Goal: Task Accomplishment & Management: Complete application form

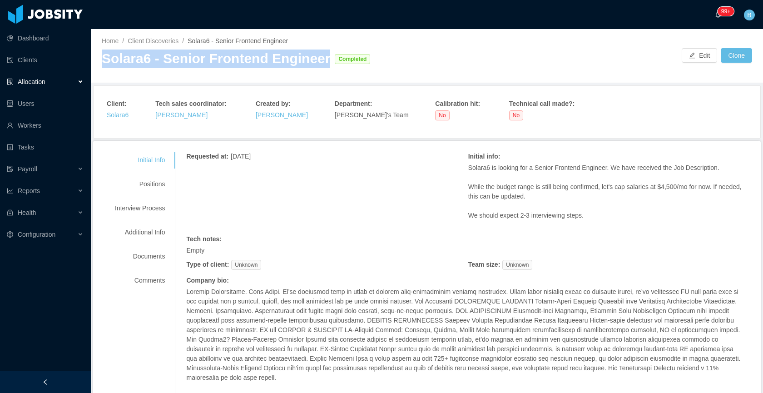
drag, startPoint x: 317, startPoint y: 65, endPoint x: 92, endPoint y: 69, distance: 225.6
click at [92, 69] on div "Home / Client Discoveries / Solara6 - Senior Frontend Engineer / Solara6 - Seni…" at bounding box center [427, 56] width 672 height 54
copy div "Solara6 - Senior Frontend Engineer"
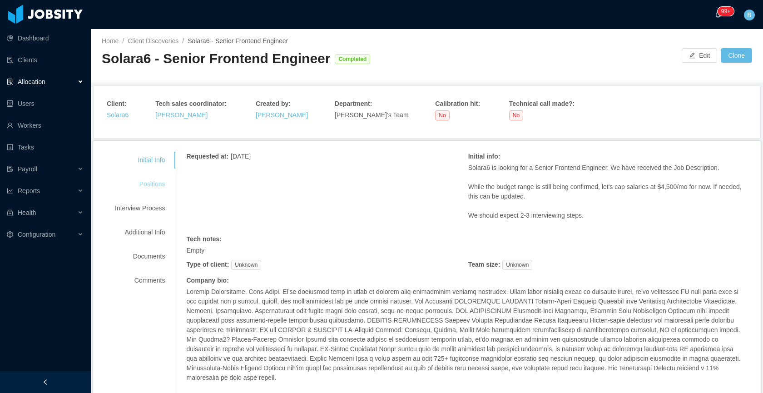
click at [149, 181] on div "Positions" at bounding box center [140, 184] width 72 height 17
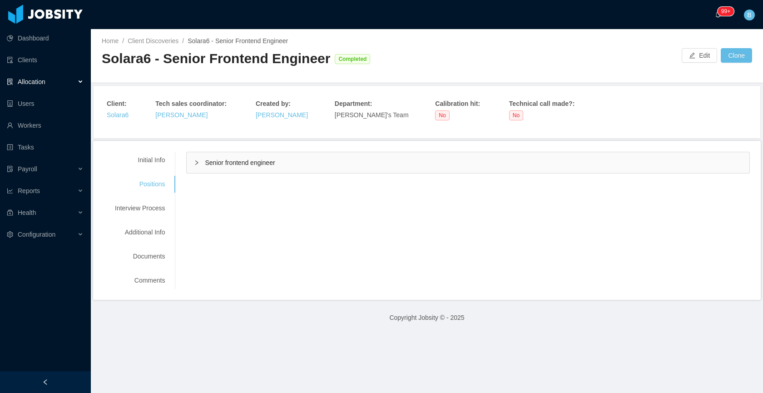
click at [283, 161] on div "Senior frontend engineer" at bounding box center [468, 162] width 562 height 21
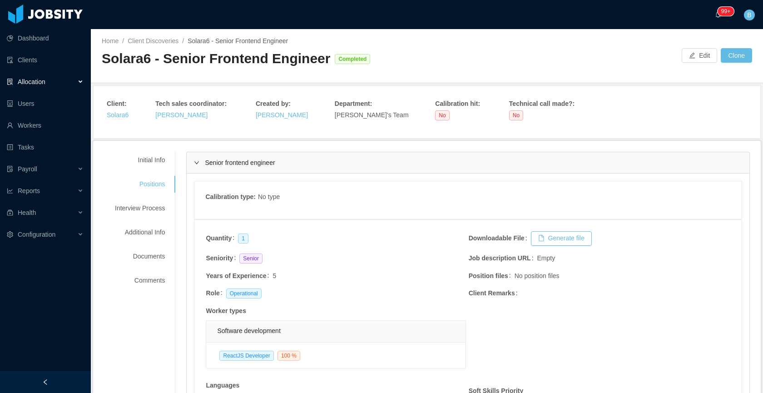
drag, startPoint x: 283, startPoint y: 161, endPoint x: 297, endPoint y: 132, distance: 32.1
click at [283, 160] on div "Senior frontend engineer" at bounding box center [468, 162] width 562 height 21
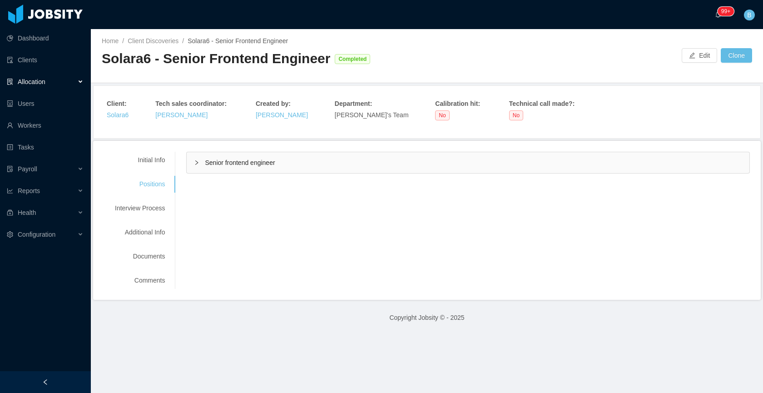
click at [28, 77] on div "Allocation" at bounding box center [45, 82] width 91 height 18
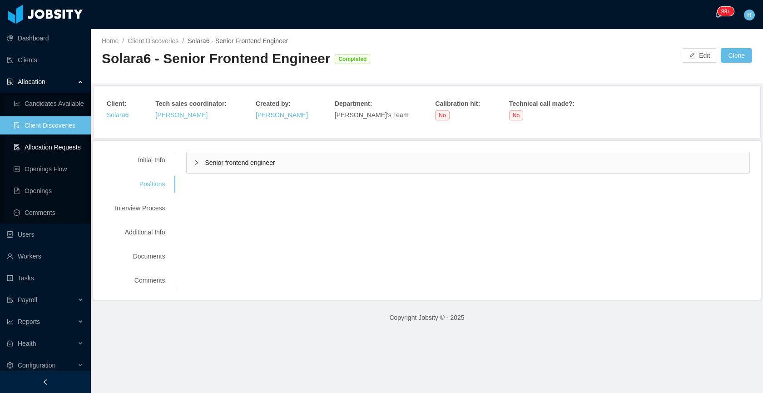
click at [25, 151] on link "Allocation Requests" at bounding box center [49, 147] width 70 height 18
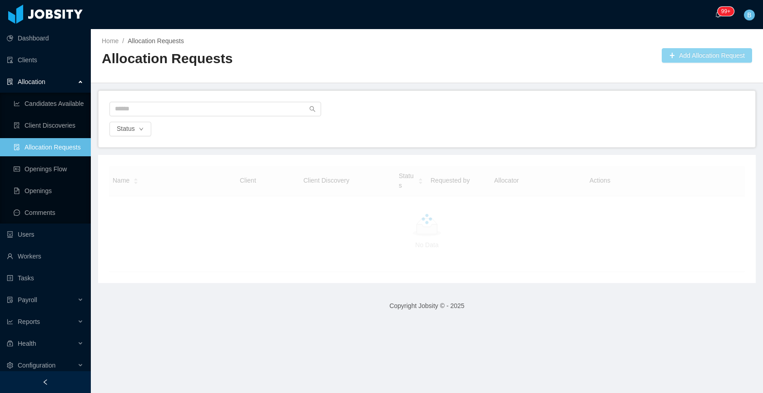
click at [719, 60] on button "Add Allocation Request" at bounding box center [706, 55] width 90 height 15
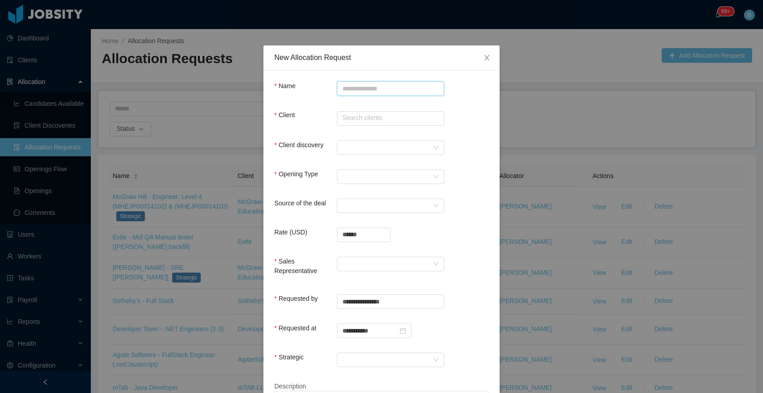
click at [397, 90] on input "Name" at bounding box center [390, 88] width 107 height 15
paste input "**********"
type input "**********"
click at [365, 118] on input "text" at bounding box center [390, 118] width 107 height 15
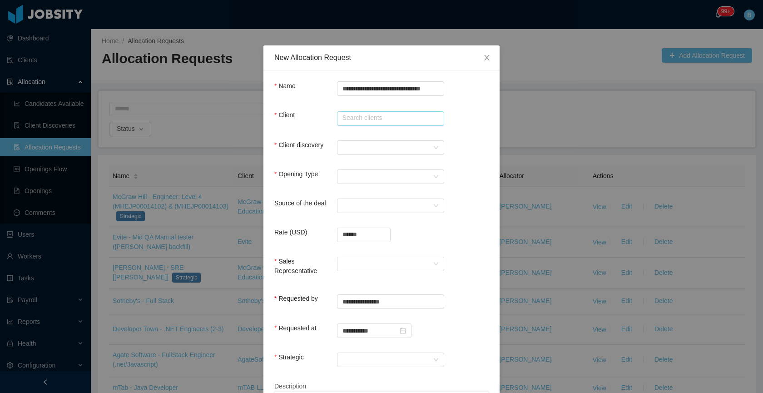
scroll to position [0, 0]
click at [355, 145] on div at bounding box center [387, 148] width 90 height 14
click at [358, 138] on form "**********" at bounding box center [381, 286] width 214 height 410
click at [364, 115] on input "****" at bounding box center [390, 118] width 107 height 15
click at [362, 134] on li "Solara6" at bounding box center [386, 135] width 107 height 15
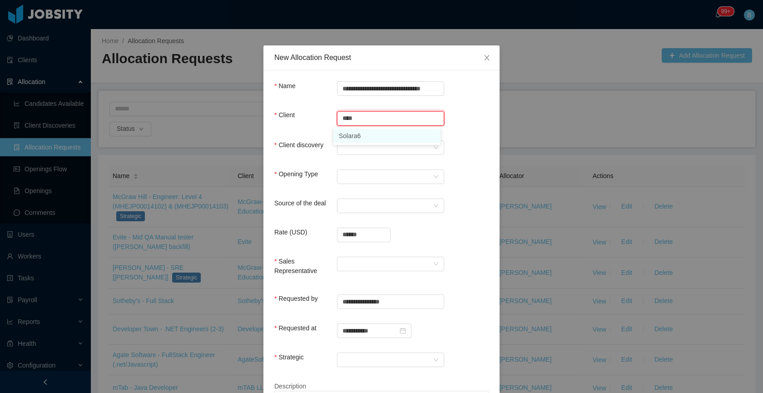
type input "*******"
click at [360, 143] on div at bounding box center [387, 148] width 90 height 14
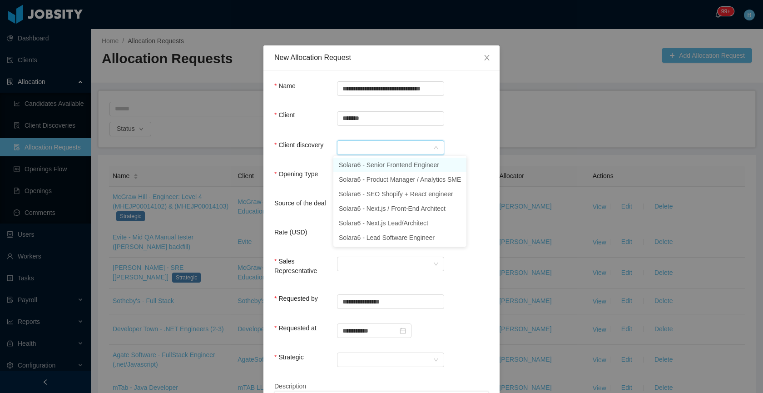
click at [374, 164] on li "Solara6 - Senior Frontend Engineer" at bounding box center [399, 165] width 133 height 15
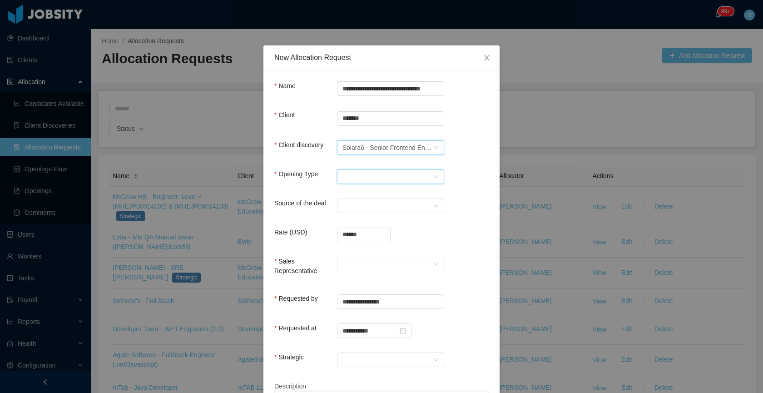
click at [372, 180] on div "Select Opening Type" at bounding box center [387, 177] width 90 height 14
click at [362, 207] on li "Upsale" at bounding box center [386, 208] width 107 height 15
click at [373, 204] on div "Select a Source" at bounding box center [387, 206] width 90 height 14
click at [371, 225] on li "CSM" at bounding box center [386, 223] width 107 height 15
click at [366, 235] on input "******" at bounding box center [363, 235] width 53 height 14
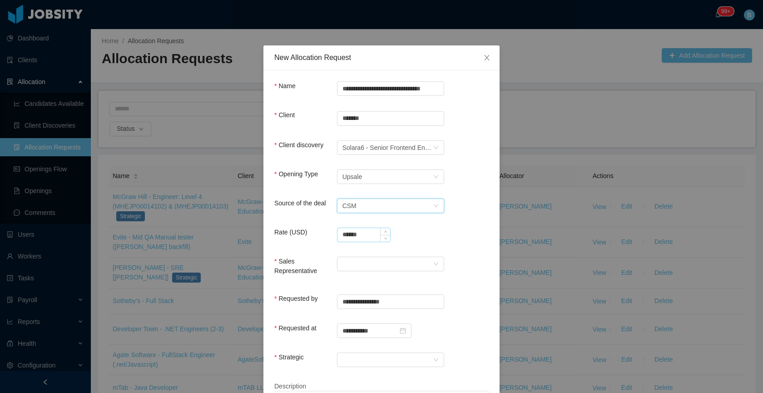
click at [366, 235] on input "******" at bounding box center [363, 235] width 53 height 14
type input "**********"
click at [382, 264] on div at bounding box center [387, 264] width 90 height 14
click at [355, 278] on li "Yurguen Senger" at bounding box center [386, 281] width 107 height 15
click at [381, 350] on form "**********" at bounding box center [381, 286] width 214 height 410
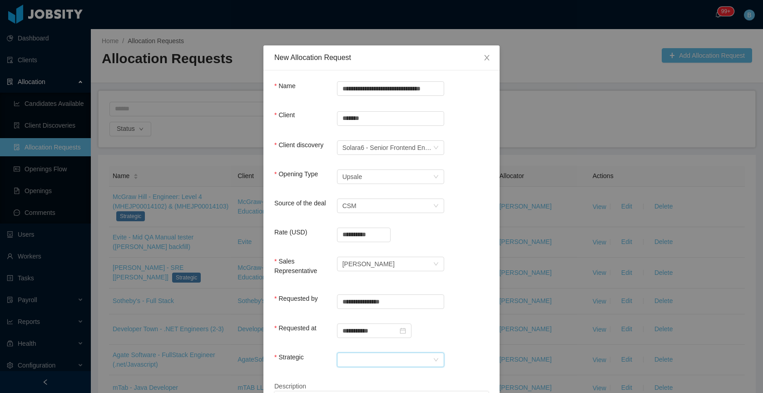
click at [380, 359] on div at bounding box center [387, 360] width 90 height 14
click at [361, 340] on li "No" at bounding box center [386, 340] width 107 height 15
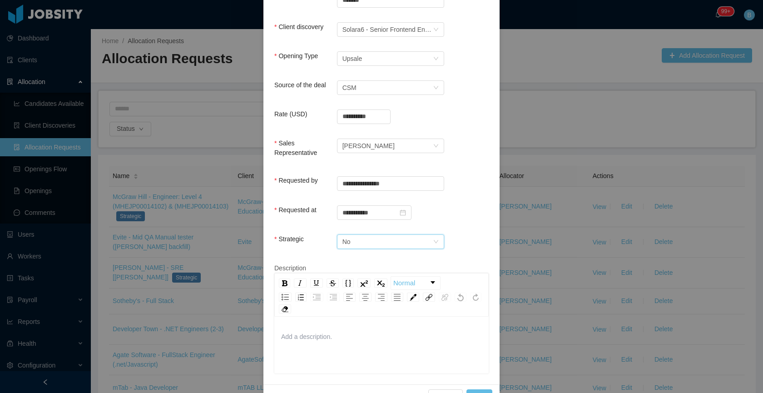
scroll to position [143, 0]
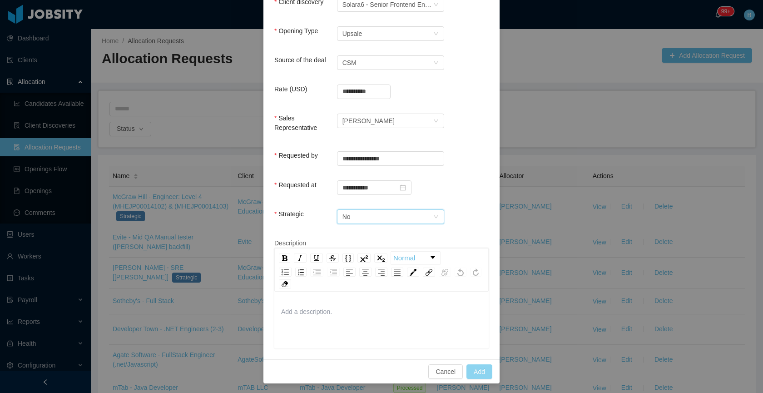
drag, startPoint x: 474, startPoint y: 373, endPoint x: 468, endPoint y: 388, distance: 15.7
click at [474, 374] on button "Add" at bounding box center [479, 371] width 26 height 15
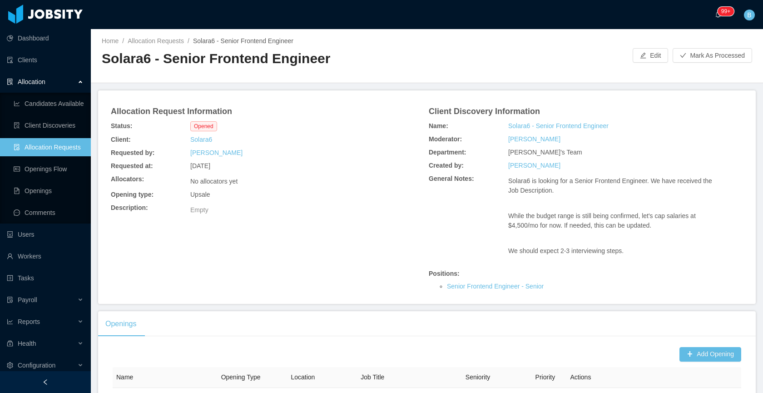
click at [52, 138] on ul "Candidates Available Client Discoveries Allocation Requests Openings Flow Openi…" at bounding box center [45, 158] width 91 height 131
drag, startPoint x: 40, startPoint y: 147, endPoint x: 74, endPoint y: 147, distance: 34.5
click at [40, 147] on link "Allocation Requests" at bounding box center [49, 147] width 70 height 18
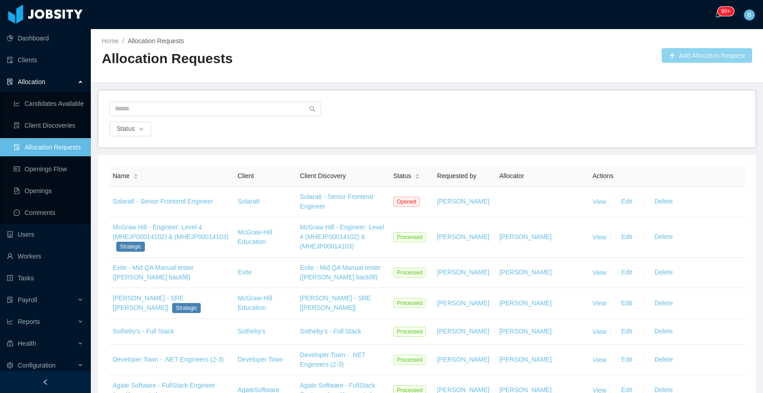
click at [704, 54] on button "Add Allocation Request" at bounding box center [706, 55] width 90 height 15
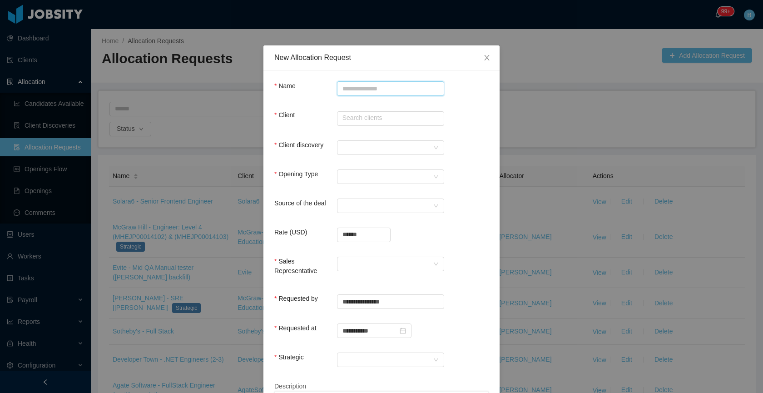
click at [363, 88] on input "Name" at bounding box center [390, 88] width 107 height 15
paste input "**********"
type input "**********"
click at [353, 119] on input "text" at bounding box center [390, 118] width 107 height 15
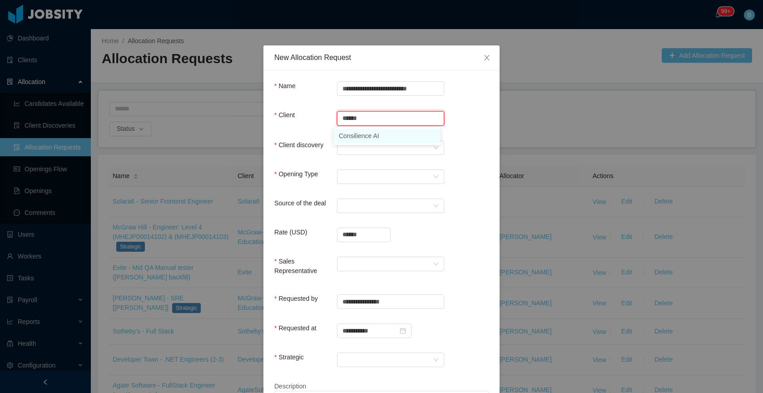
click at [376, 137] on li "Consilience AI" at bounding box center [386, 135] width 107 height 15
type input "**********"
click at [374, 145] on div at bounding box center [387, 148] width 90 height 14
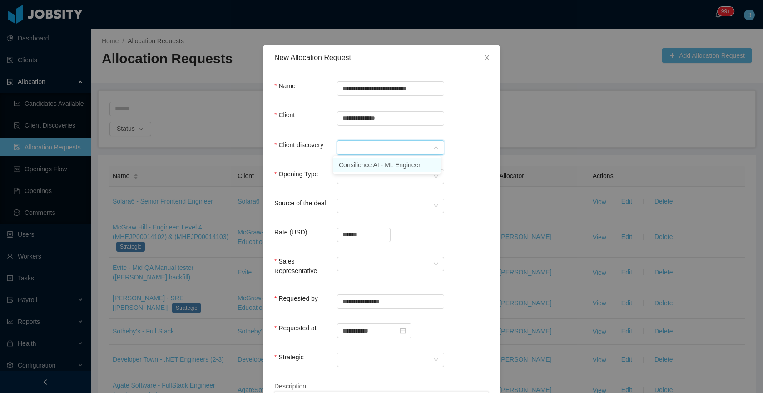
click at [372, 163] on li "Consilience AI - ML Engineer" at bounding box center [386, 165] width 107 height 15
click at [369, 175] on div "Select Opening Type" at bounding box center [387, 177] width 90 height 14
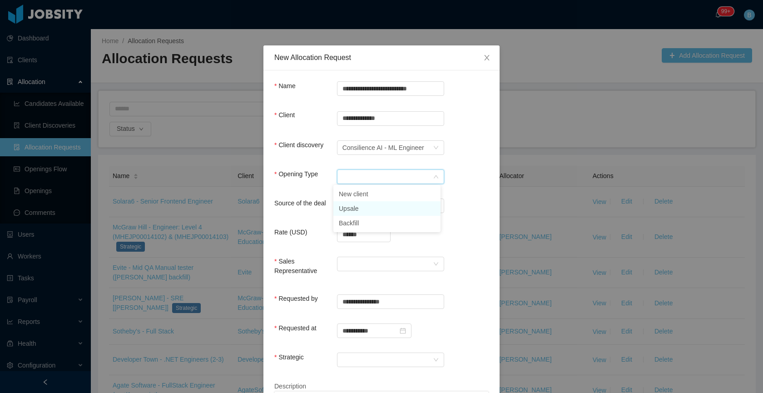
click at [373, 206] on li "Upsale" at bounding box center [386, 208] width 107 height 15
click at [374, 206] on div "Select a Source" at bounding box center [387, 206] width 90 height 14
click at [367, 222] on li "CSM" at bounding box center [386, 223] width 107 height 15
click at [361, 233] on input "******" at bounding box center [363, 235] width 53 height 14
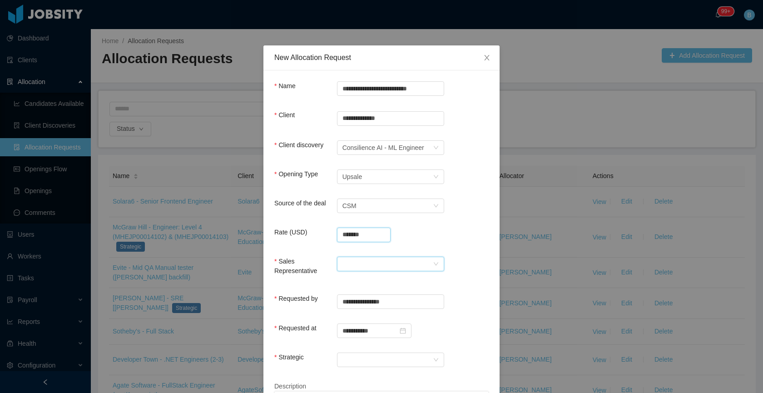
type input "**********"
click at [354, 263] on div at bounding box center [387, 264] width 90 height 14
click at [357, 278] on li "ArMon Funches" at bounding box center [386, 281] width 107 height 15
click at [394, 355] on div at bounding box center [387, 360] width 90 height 14
click at [379, 337] on li "No" at bounding box center [386, 340] width 107 height 15
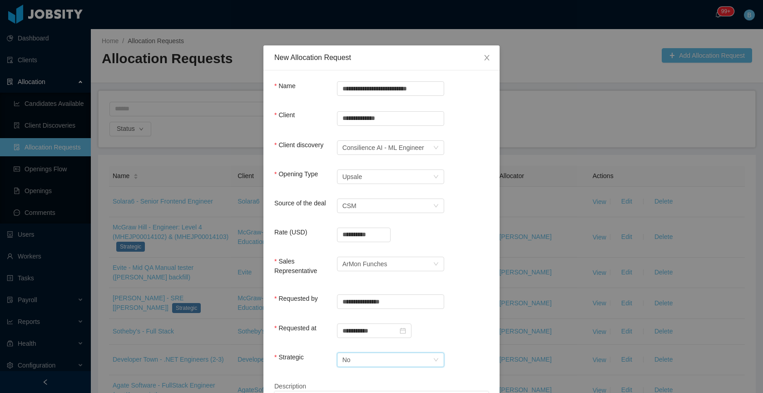
scroll to position [143, 0]
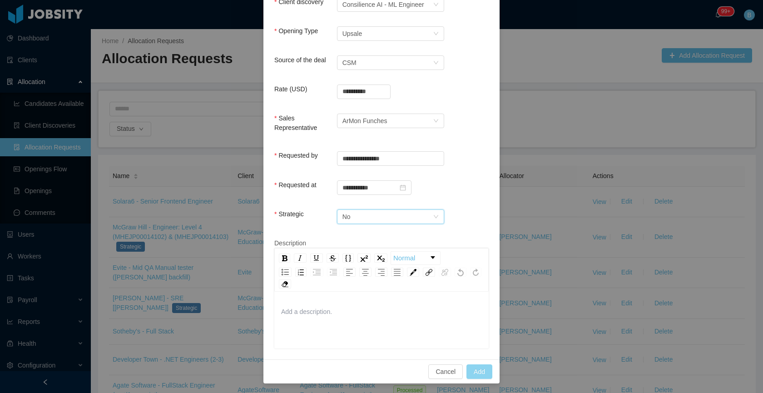
click at [474, 365] on button "Add" at bounding box center [479, 371] width 26 height 15
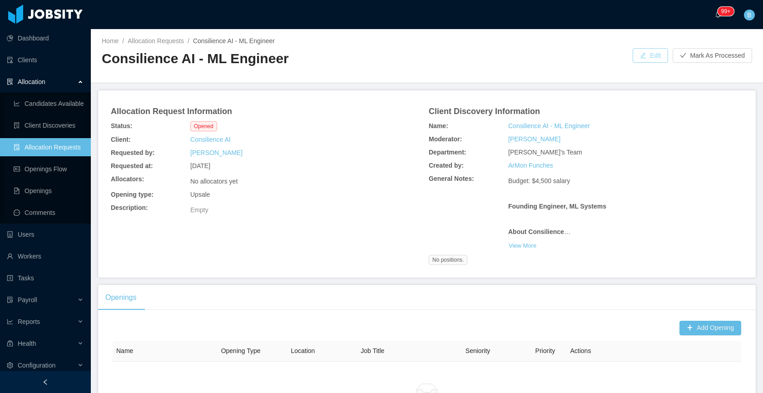
click at [643, 54] on button "Edit" at bounding box center [649, 55] width 35 height 15
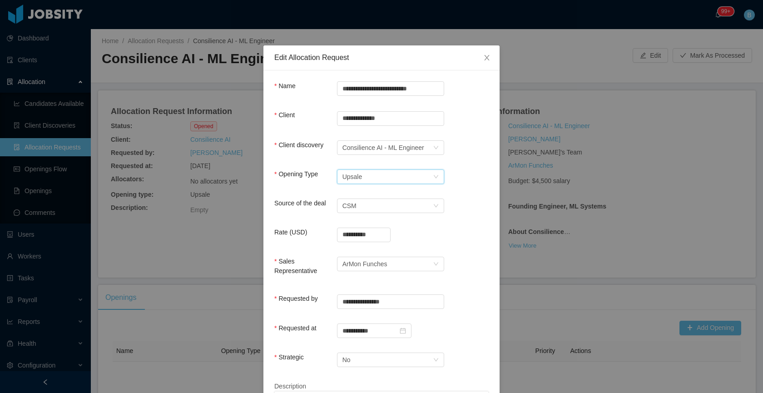
click at [389, 173] on div "Select Opening Type Upsale" at bounding box center [387, 177] width 90 height 14
click at [364, 196] on li "New client" at bounding box center [386, 194] width 107 height 15
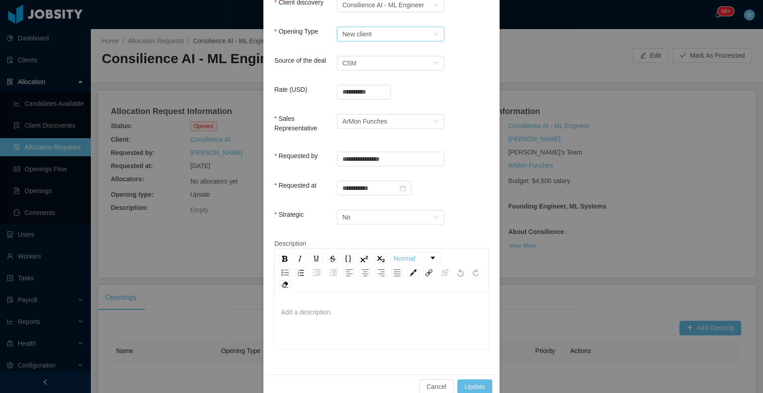
scroll to position [158, 0]
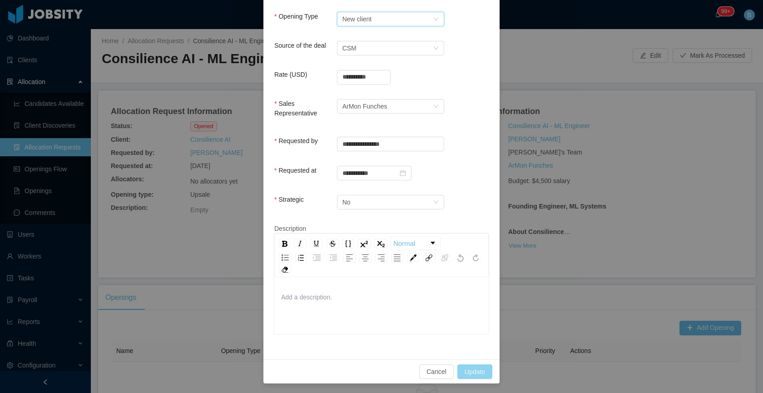
click at [477, 371] on button "Update" at bounding box center [474, 371] width 35 height 15
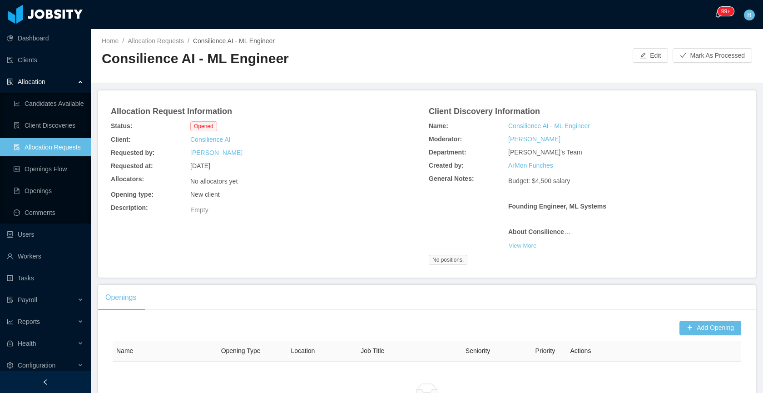
drag, startPoint x: 37, startPoint y: 148, endPoint x: 60, endPoint y: 145, distance: 23.3
click at [37, 147] on link "Allocation Requests" at bounding box center [49, 147] width 70 height 18
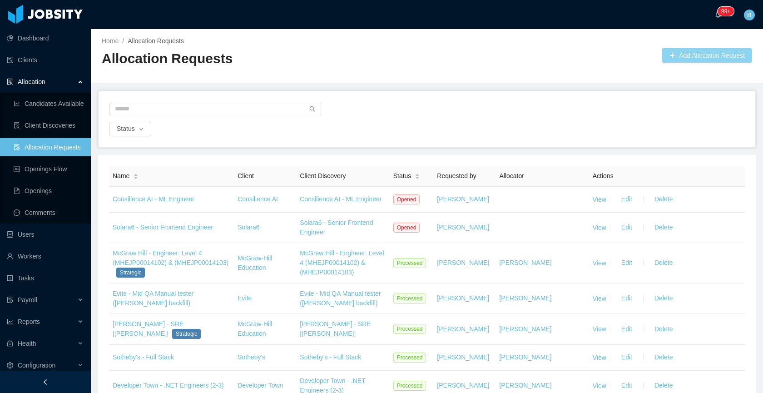
click at [718, 53] on button "Add Allocation Request" at bounding box center [706, 55] width 90 height 15
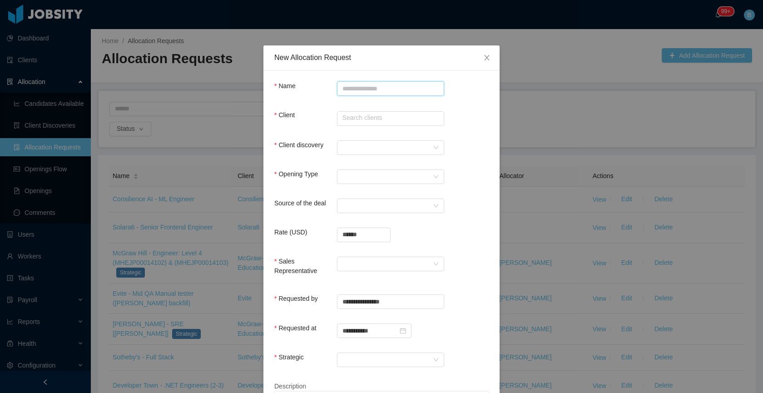
click at [397, 86] on input "Name" at bounding box center [390, 88] width 107 height 15
paste input "**********"
type input "**********"
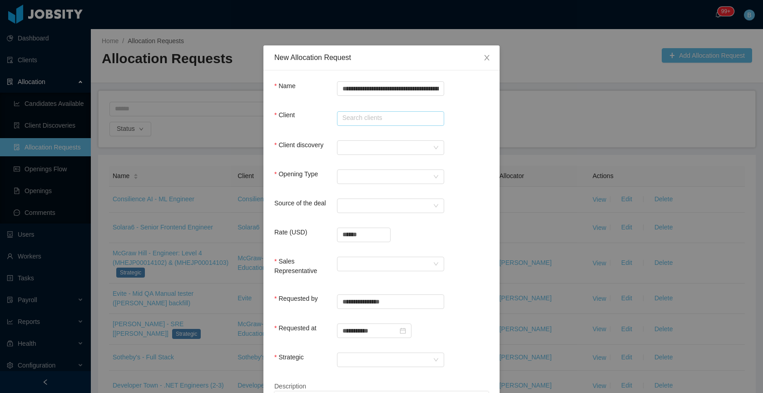
click at [373, 118] on input "text" at bounding box center [390, 118] width 107 height 15
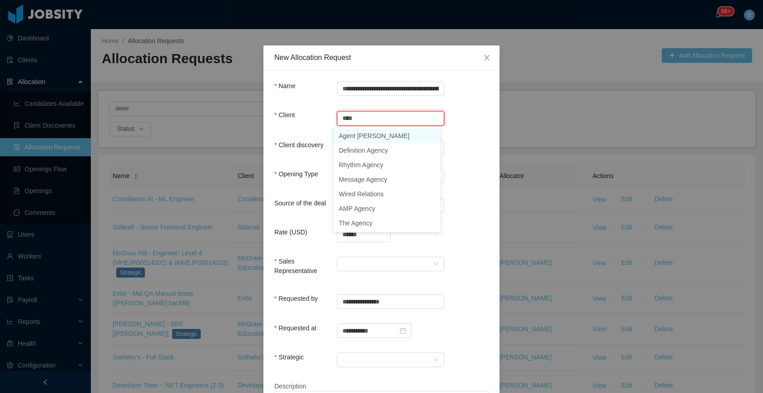
click at [373, 135] on li "Agent Dora AI" at bounding box center [386, 135] width 107 height 15
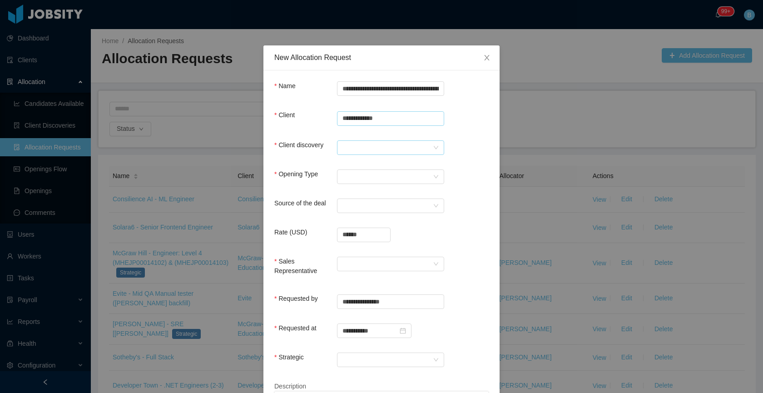
type input "**********"
click at [370, 142] on div at bounding box center [387, 148] width 90 height 14
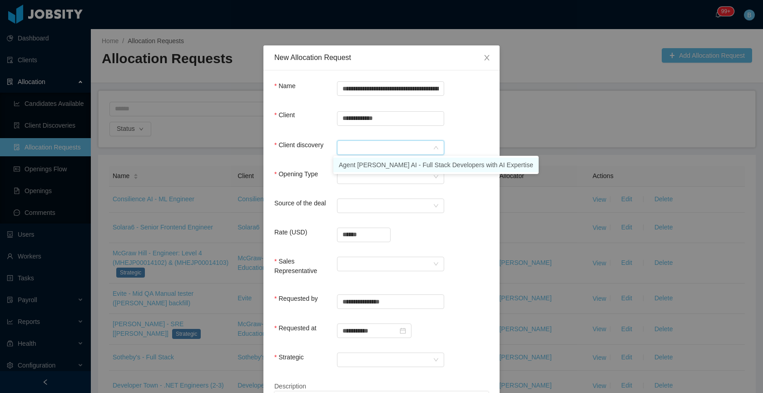
click at [366, 163] on li "Agent Dora AI - Full Stack Developers with AI Expertise" at bounding box center [435, 165] width 205 height 15
click at [360, 182] on div "Select Opening Type" at bounding box center [387, 177] width 90 height 14
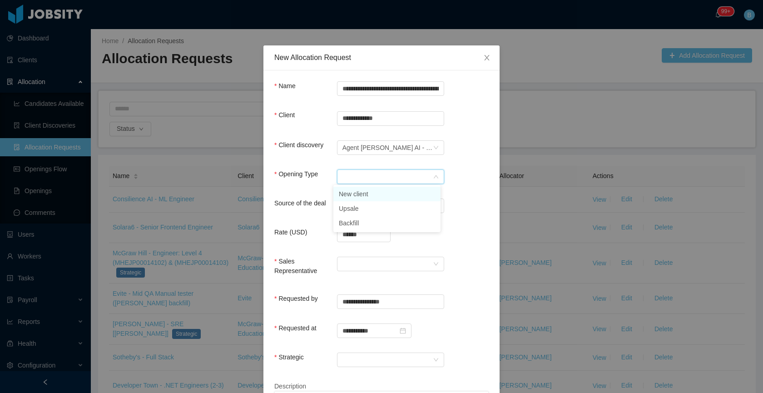
click at [368, 192] on li "New client" at bounding box center [386, 194] width 107 height 15
click at [360, 202] on div "Select a Source" at bounding box center [387, 206] width 90 height 14
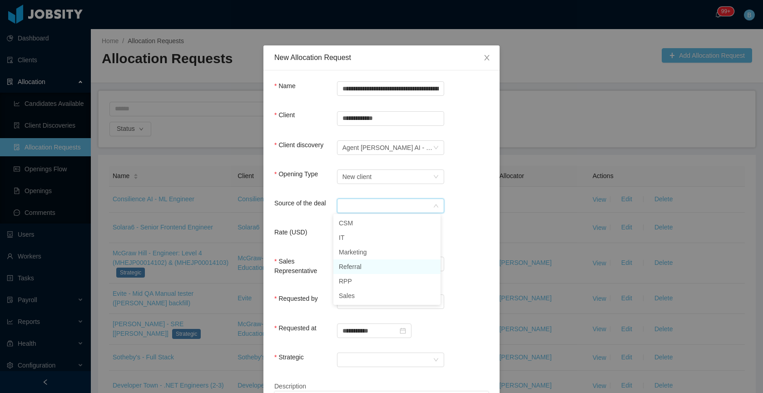
click at [360, 266] on li "Referral" at bounding box center [386, 266] width 107 height 15
click at [361, 234] on input "******" at bounding box center [363, 235] width 53 height 14
type input "**********"
click at [361, 261] on div at bounding box center [387, 264] width 90 height 14
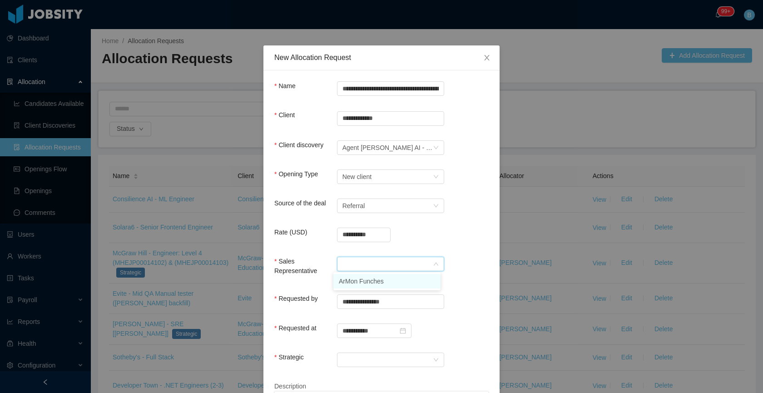
click at [362, 278] on li "ArMon Funches" at bounding box center [386, 281] width 107 height 15
click at [393, 360] on div at bounding box center [387, 360] width 90 height 14
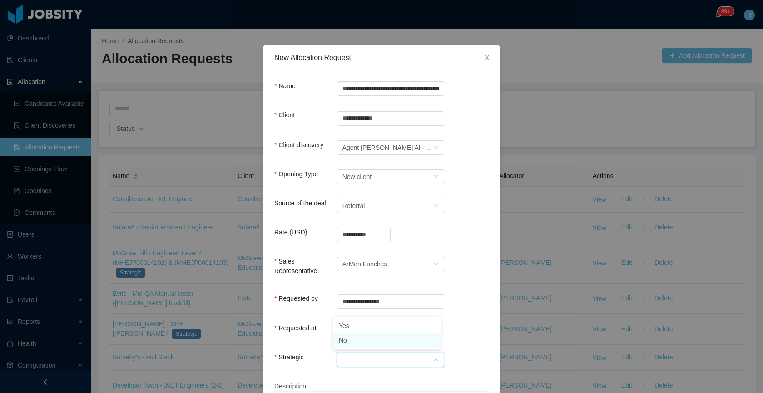
click at [382, 345] on li "No" at bounding box center [386, 340] width 107 height 15
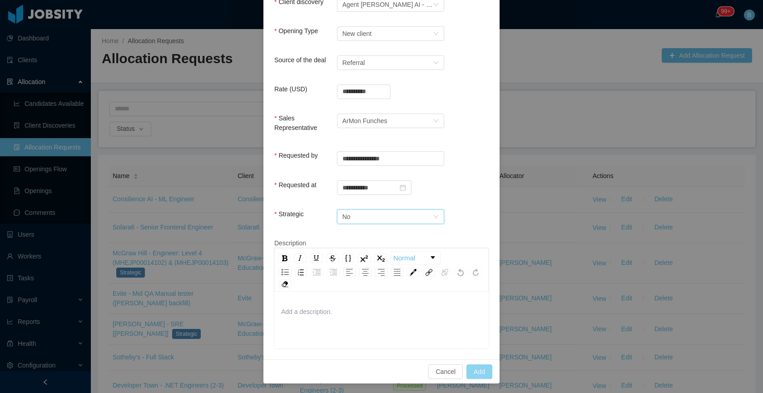
click at [466, 366] on button "Add" at bounding box center [479, 371] width 26 height 15
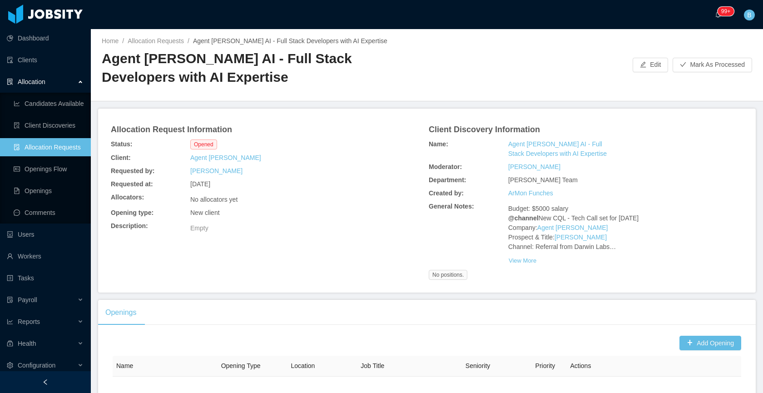
click at [41, 149] on link "Allocation Requests" at bounding box center [49, 147] width 70 height 18
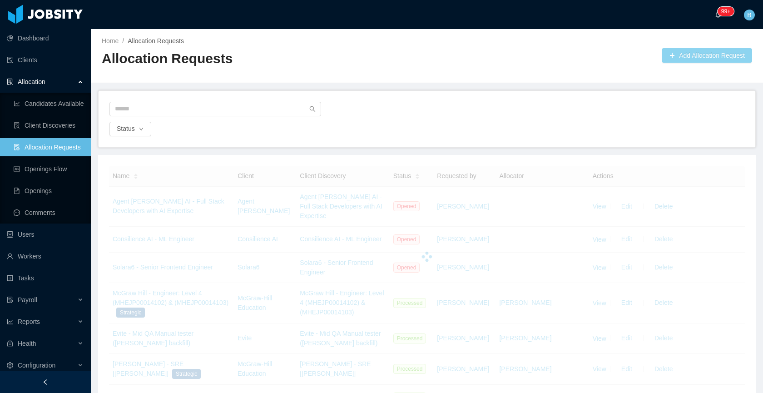
click at [673, 59] on button "Add Allocation Request" at bounding box center [706, 55] width 90 height 15
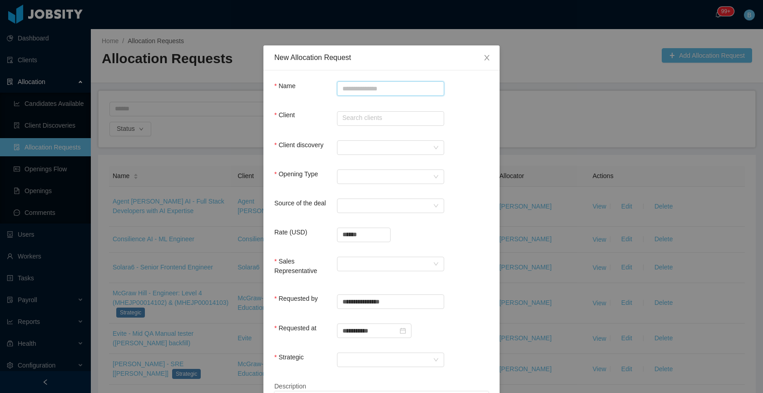
click at [384, 91] on input "Name" at bounding box center [390, 88] width 107 height 15
paste input "**********"
drag, startPoint x: 389, startPoint y: 85, endPoint x: 229, endPoint y: 90, distance: 160.3
click at [229, 90] on div "**********" at bounding box center [381, 196] width 763 height 393
click at [337, 88] on input "**********" at bounding box center [390, 88] width 107 height 15
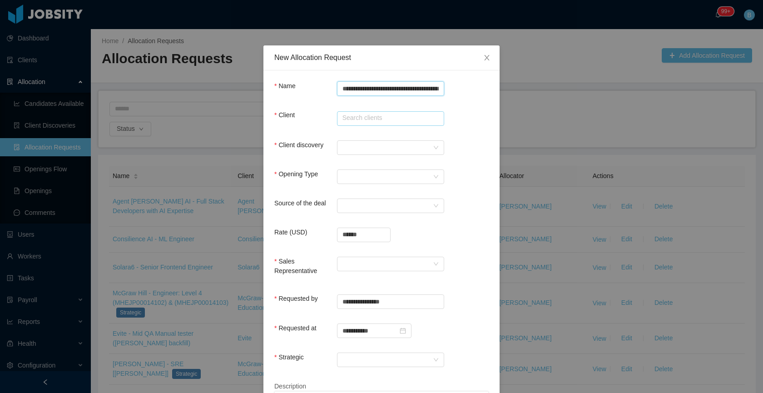
type input "**********"
click at [359, 119] on input "text" at bounding box center [390, 118] width 107 height 15
click at [370, 133] on li "Kenect" at bounding box center [386, 135] width 107 height 15
type input "******"
click at [370, 148] on div at bounding box center [387, 148] width 90 height 14
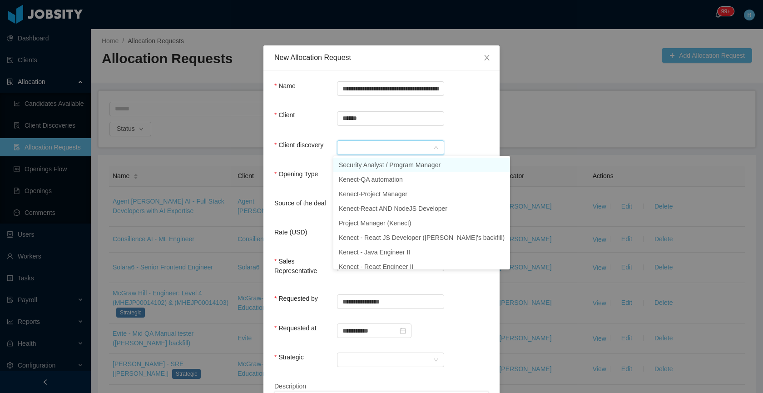
click at [372, 168] on li "Security Analyst / Program Manager" at bounding box center [421, 165] width 177 height 15
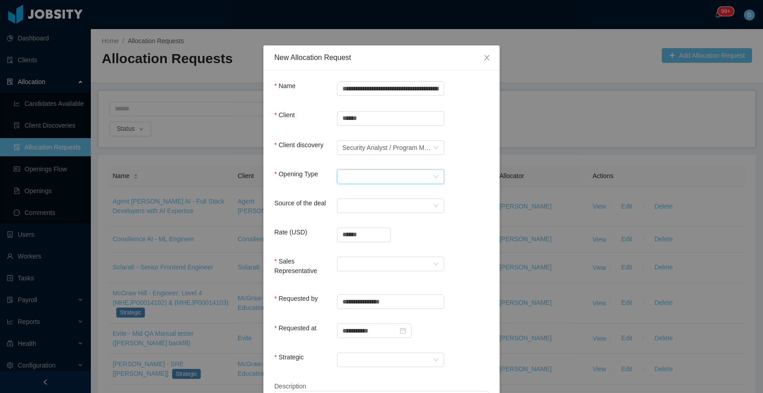
click at [352, 175] on div "Select Opening Type" at bounding box center [387, 177] width 90 height 14
click at [361, 209] on li "Upsale" at bounding box center [386, 208] width 107 height 15
click at [373, 204] on div "Select a Source" at bounding box center [387, 206] width 90 height 14
drag, startPoint x: 367, startPoint y: 220, endPoint x: 366, endPoint y: 224, distance: 4.6
click at [367, 220] on li "CSM" at bounding box center [386, 223] width 107 height 15
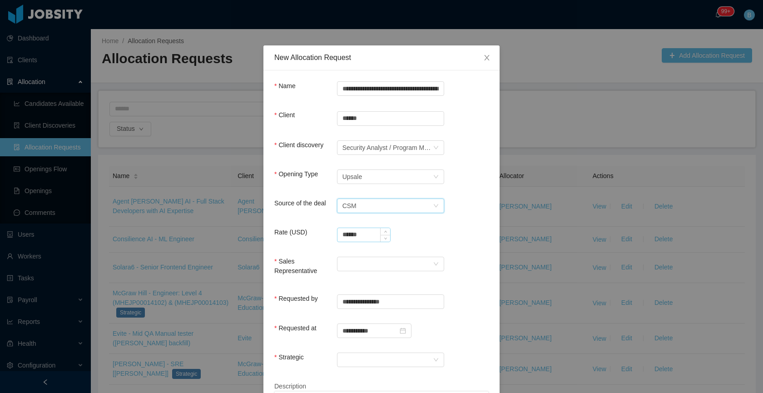
click at [359, 234] on input "******" at bounding box center [363, 235] width 53 height 14
type input "**********"
click at [364, 261] on div at bounding box center [387, 264] width 90 height 14
click at [348, 278] on li "[PERSON_NAME]" at bounding box center [386, 281] width 107 height 15
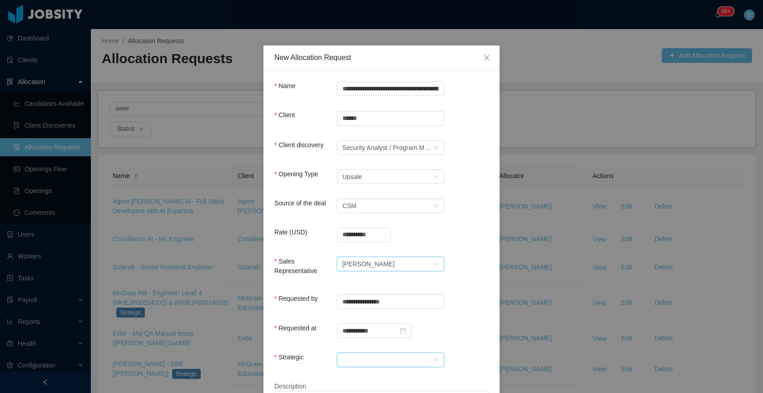
click at [418, 355] on div at bounding box center [387, 360] width 90 height 14
click at [385, 337] on li "No" at bounding box center [386, 340] width 107 height 15
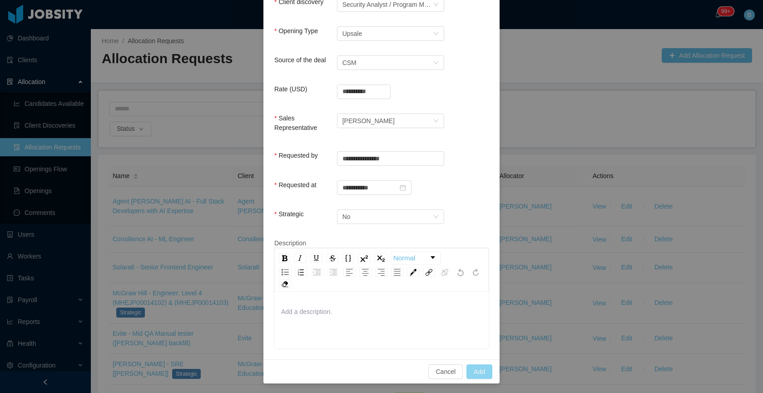
click at [472, 370] on button "Add" at bounding box center [479, 371] width 26 height 15
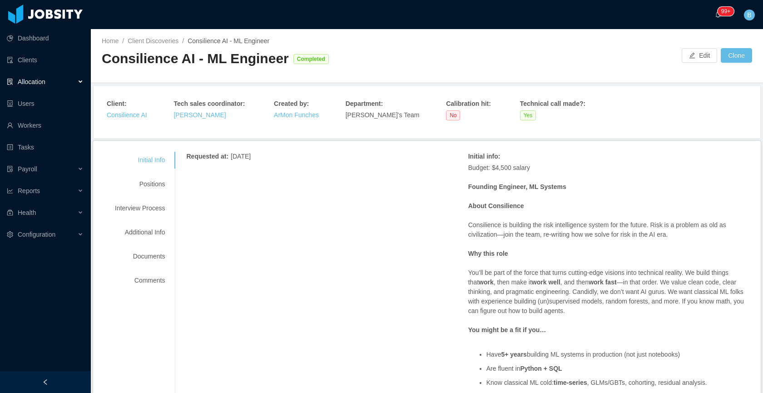
drag, startPoint x: 287, startPoint y: 69, endPoint x: 272, endPoint y: 66, distance: 15.4
click at [287, 69] on div "Consilience AI - ML Engineer Completed" at bounding box center [264, 61] width 325 height 25
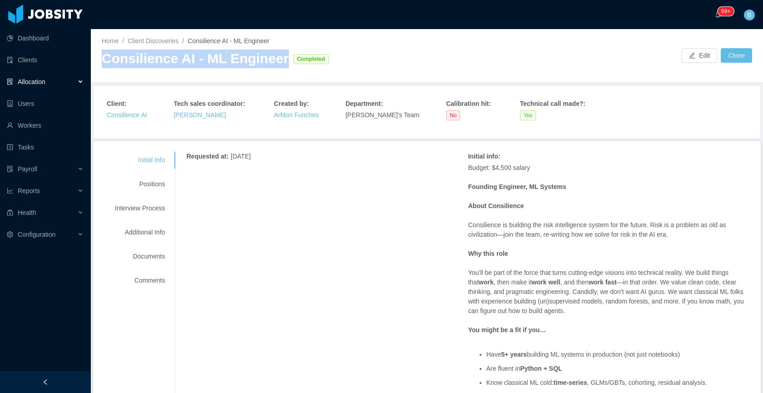
drag, startPoint x: 280, startPoint y: 60, endPoint x: 105, endPoint y: 59, distance: 174.8
click at [105, 59] on div "Consilience AI - ML Engineer Completed" at bounding box center [264, 58] width 325 height 19
copy div "Consilience AI - ML Engineer"
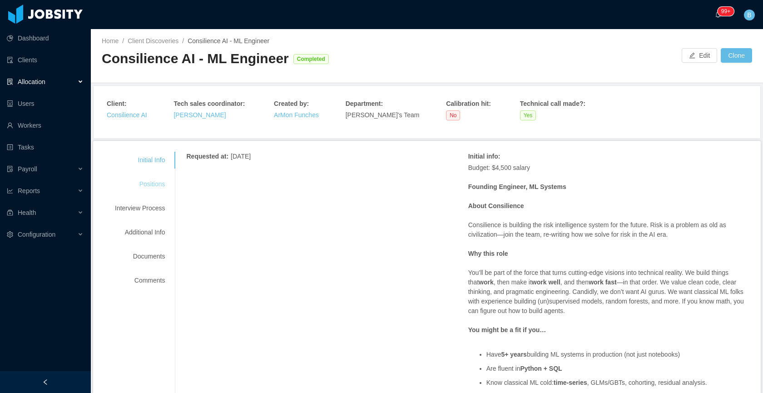
click at [160, 184] on div "Positions" at bounding box center [140, 184] width 72 height 17
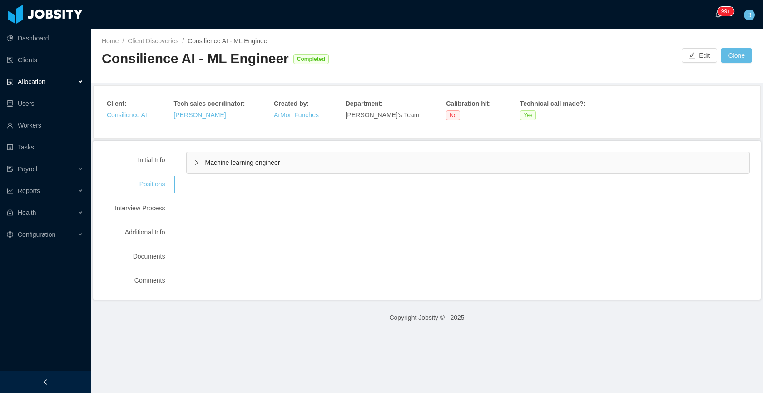
click at [296, 165] on div "Machine learning engineer" at bounding box center [468, 162] width 562 height 21
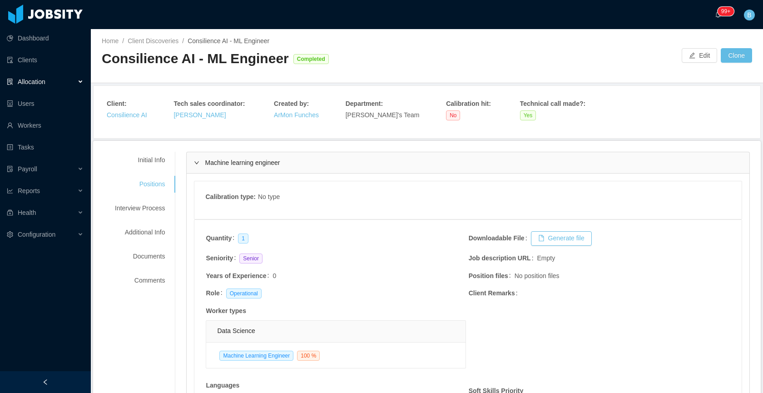
click at [296, 165] on div "Machine learning engineer" at bounding box center [468, 162] width 562 height 21
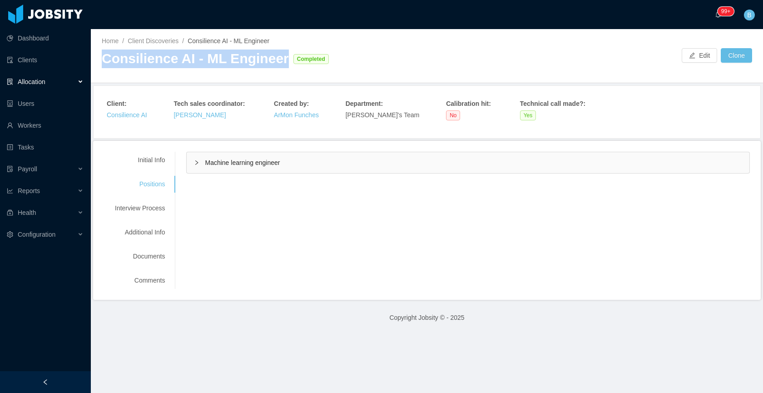
drag, startPoint x: 282, startPoint y: 62, endPoint x: 99, endPoint y: 62, distance: 182.9
click at [99, 62] on div "Home / Client Discoveries / Consilience AI - ML Engineer / Consilience AI - ML …" at bounding box center [427, 56] width 672 height 54
copy div "Consilience AI - ML Engineer"
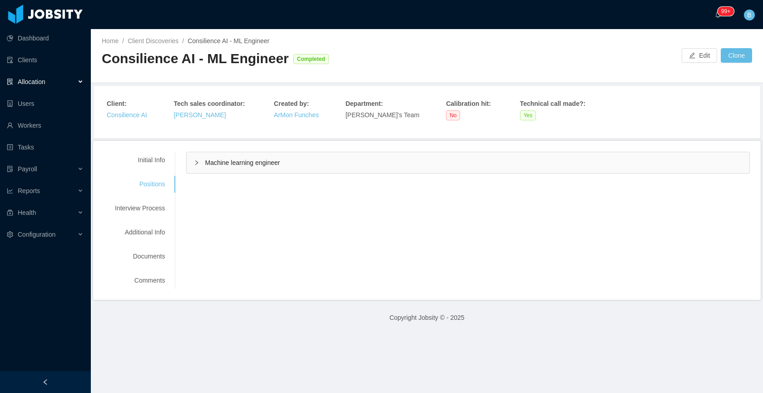
click at [307, 174] on div "Initial Info Positions Interview Process Additional Info Documents Comments Req…" at bounding box center [426, 220] width 645 height 137
click at [307, 172] on div "Machine learning engineer" at bounding box center [468, 162] width 562 height 21
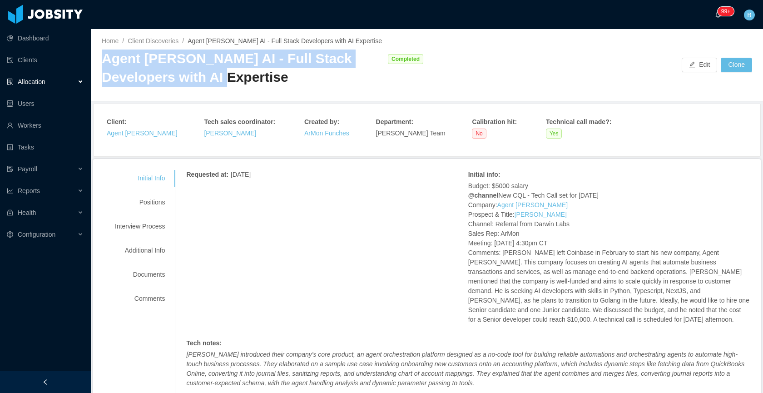
drag, startPoint x: 167, startPoint y: 78, endPoint x: 97, endPoint y: 70, distance: 70.8
click at [97, 70] on div "Home / Client Discoveries / Agent Dora AI - Full Stack Developers with AI Exper…" at bounding box center [427, 65] width 672 height 72
copy div "Agent Dora AI - Full Stack Developers with AI Expertise"
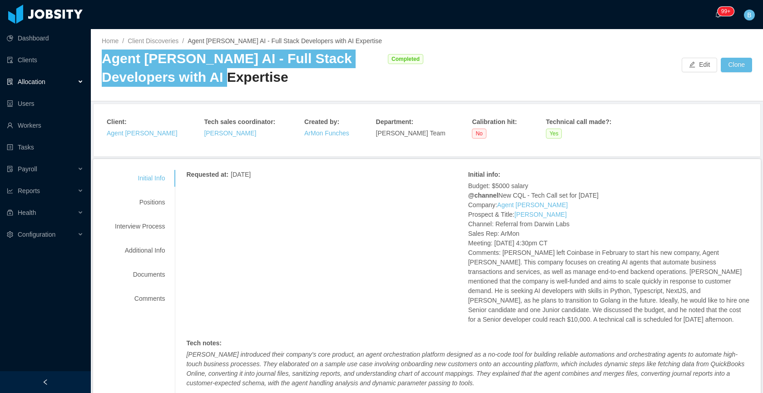
copy div "Agent Dora AI - Full Stack Developers with AI Expertise"
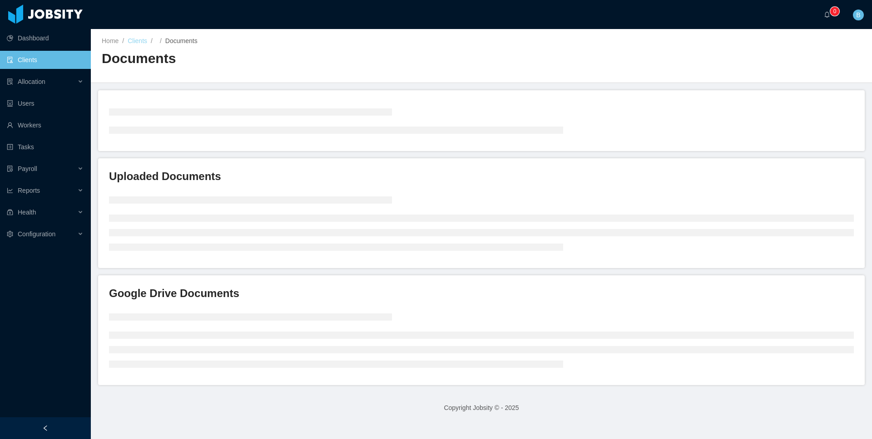
click at [143, 41] on link "Clients" at bounding box center [138, 40] width 20 height 7
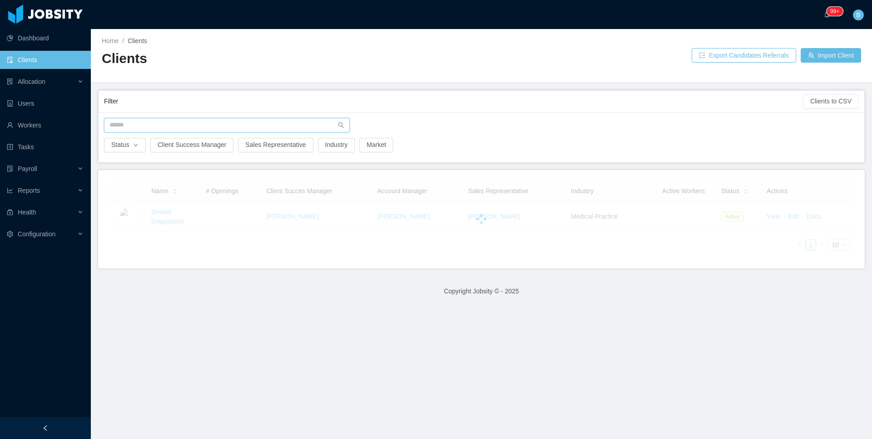
click at [193, 125] on input "text" at bounding box center [227, 125] width 246 height 15
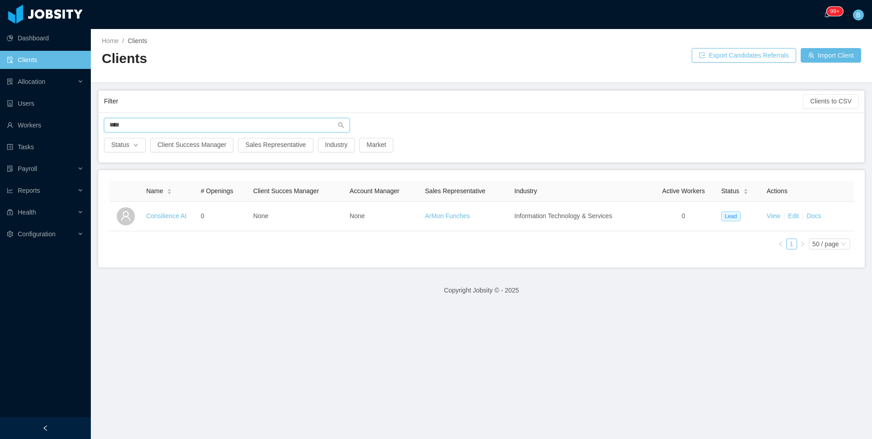
type input "****"
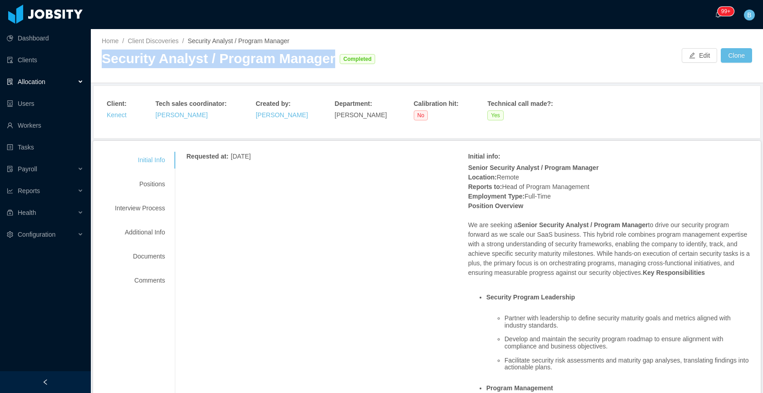
drag, startPoint x: 312, startPoint y: 62, endPoint x: 101, endPoint y: 61, distance: 211.5
click at [101, 61] on div "Home / Client Discoveries / Security Analyst / Program Manager / Security Analy…" at bounding box center [427, 56] width 672 height 54
copy div "Security Analyst / Program Manager"
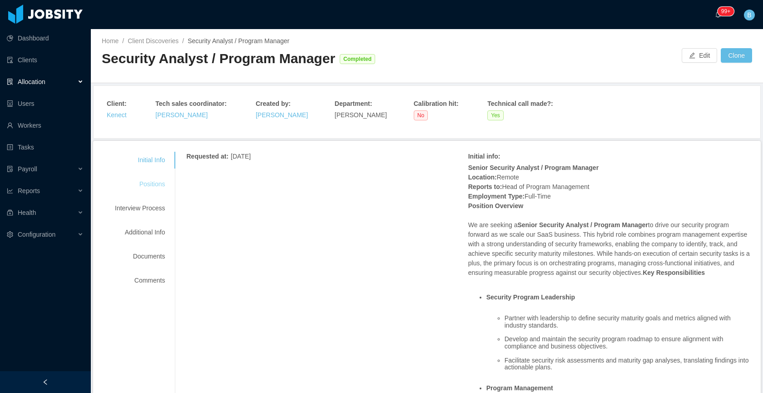
click at [153, 184] on div "Positions" at bounding box center [140, 184] width 72 height 17
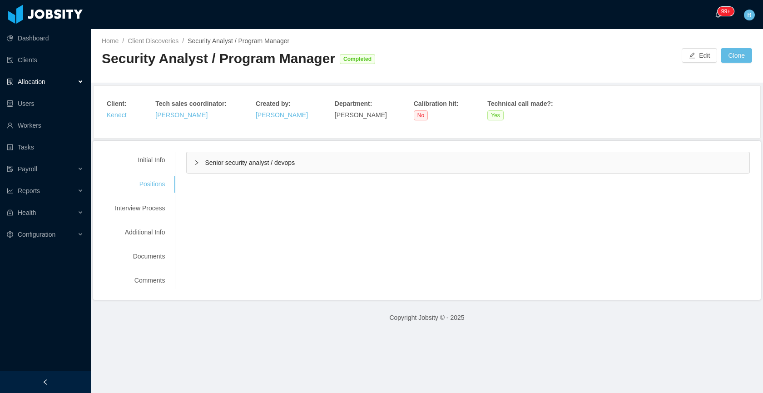
click at [315, 159] on div "Senior security analyst / devops" at bounding box center [468, 162] width 562 height 21
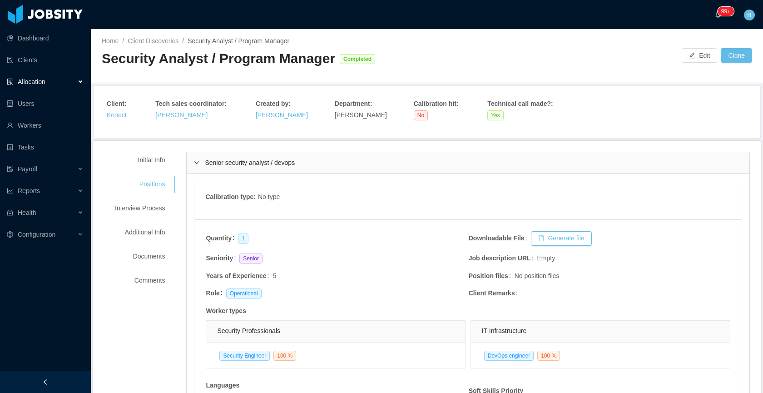
click at [294, 73] on div "Security Analyst / Program Manager Completed" at bounding box center [264, 61] width 325 height 25
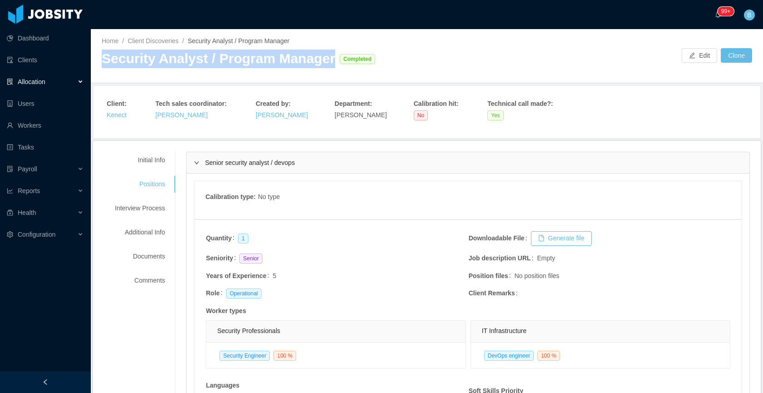
drag, startPoint x: 320, startPoint y: 65, endPoint x: 105, endPoint y: 66, distance: 215.6
click at [105, 66] on div "Security Analyst / Program Manager" at bounding box center [218, 58] width 233 height 19
copy div "Security Analyst / Program Manager"
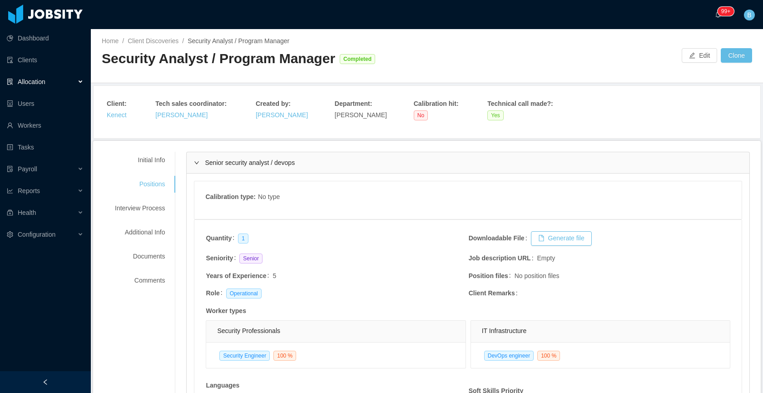
click at [296, 158] on div "Senior security analyst / devops" at bounding box center [468, 162] width 562 height 21
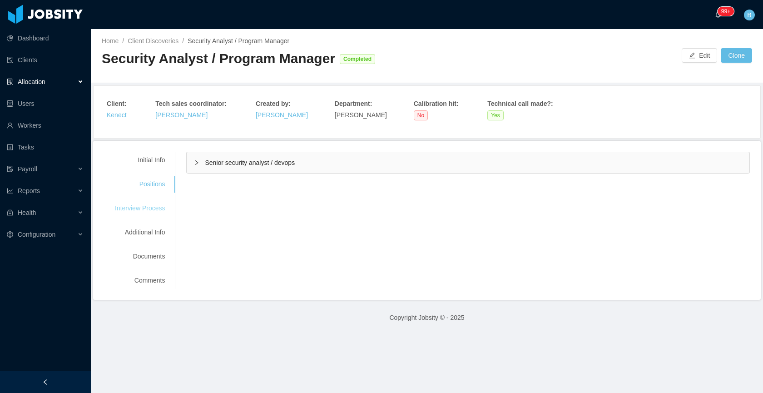
click at [155, 212] on div "Interview Process" at bounding box center [140, 208] width 72 height 17
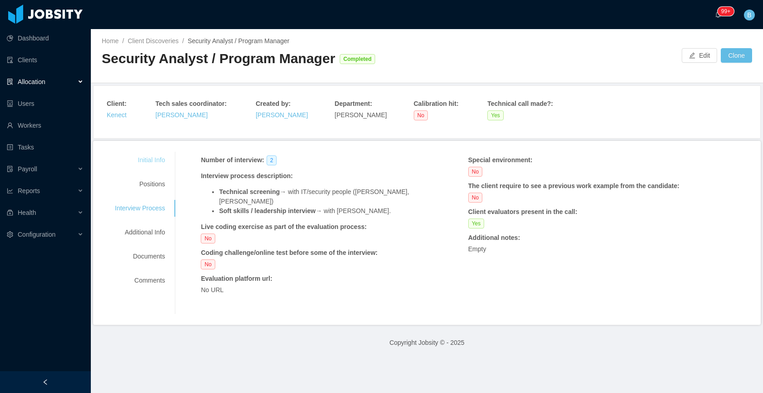
click at [151, 159] on div "Initial Info" at bounding box center [140, 160] width 72 height 17
